Goal: Transaction & Acquisition: Subscribe to service/newsletter

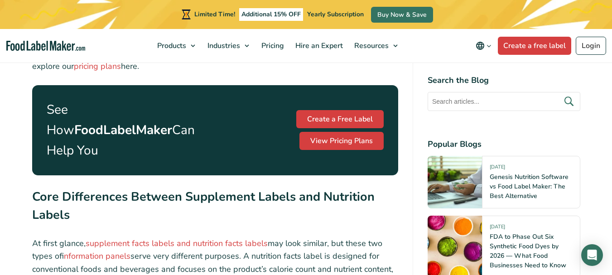
scroll to position [1087, 0]
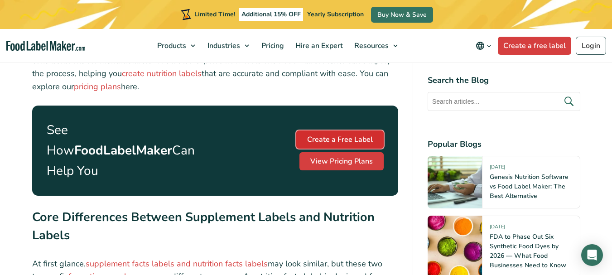
click at [296, 149] on link "Create a Free Label" at bounding box center [339, 139] width 87 height 18
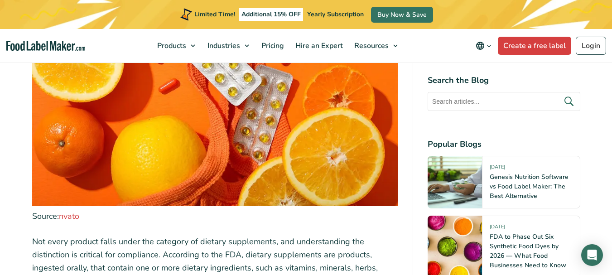
scroll to position [1721, 0]
